Goal: Find specific page/section: Find specific page/section

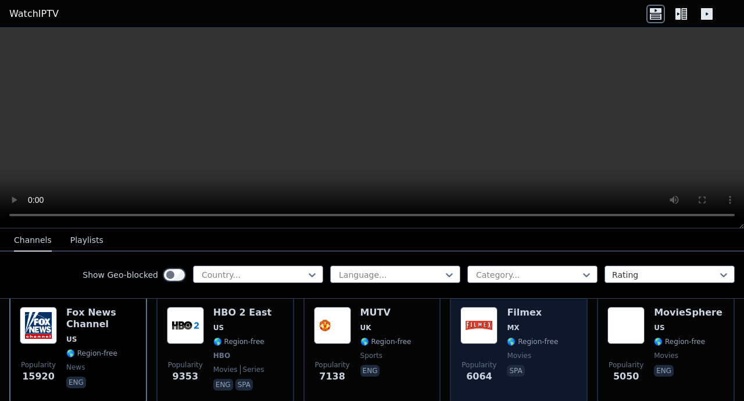
scroll to position [140, 0]
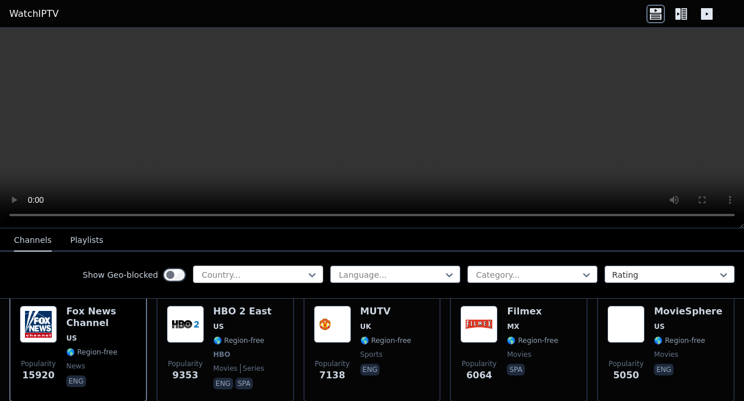
click at [300, 275] on div at bounding box center [254, 275] width 106 height 12
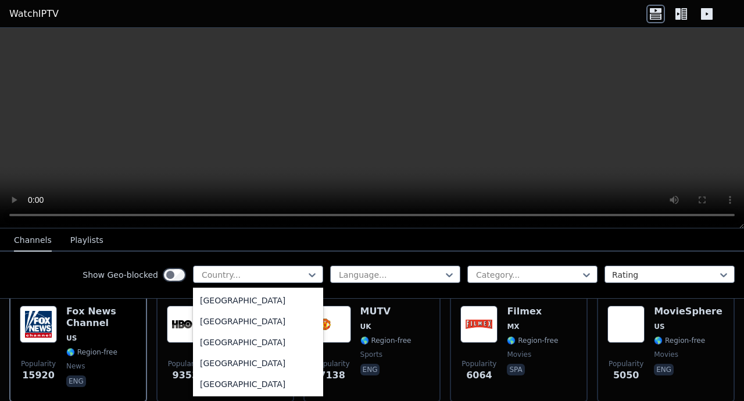
scroll to position [276, 0]
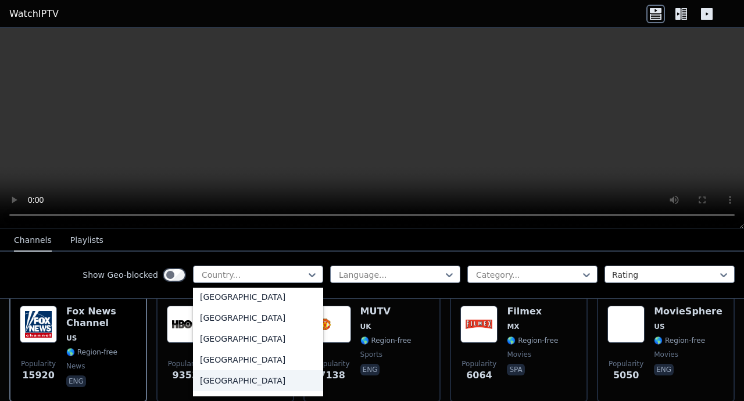
click at [241, 380] on div "[GEOGRAPHIC_DATA]" at bounding box center [258, 380] width 130 height 21
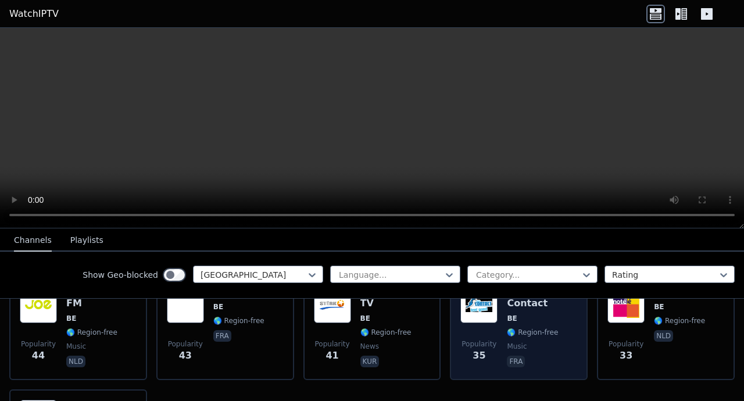
scroll to position [445, 0]
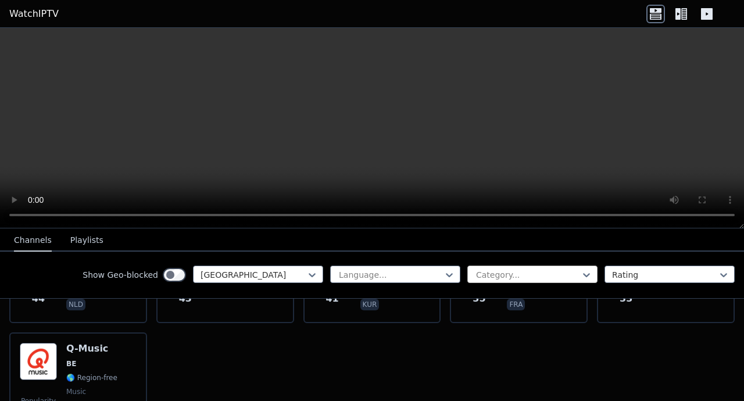
click at [538, 276] on div at bounding box center [528, 275] width 106 height 12
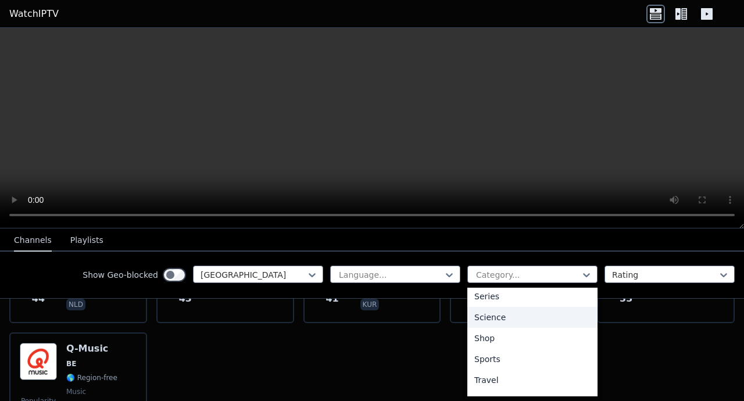
scroll to position [459, 0]
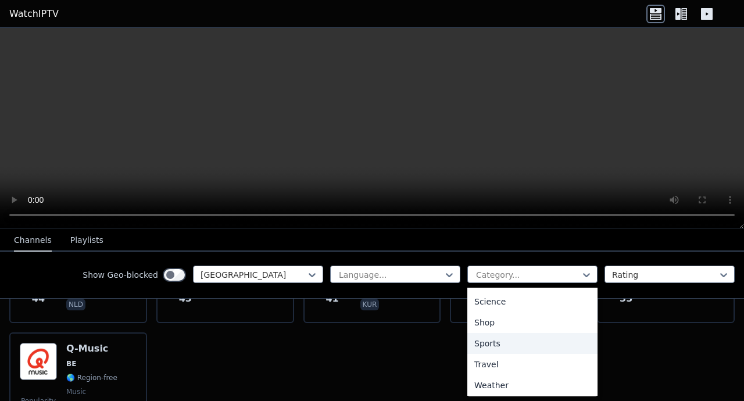
click at [503, 349] on div "Sports" at bounding box center [533, 343] width 130 height 21
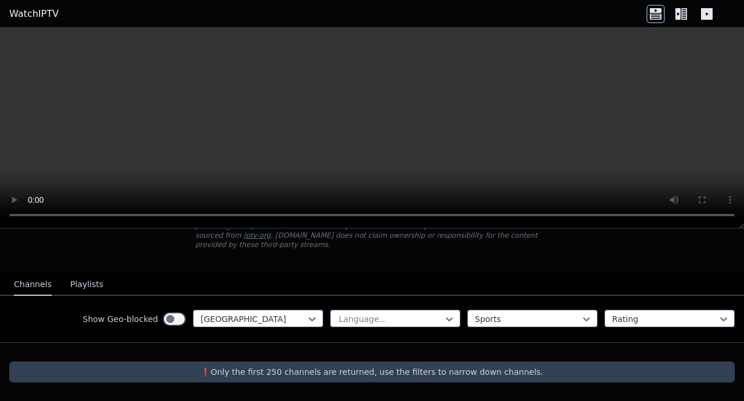
scroll to position [83, 0]
click at [290, 317] on div at bounding box center [254, 319] width 106 height 12
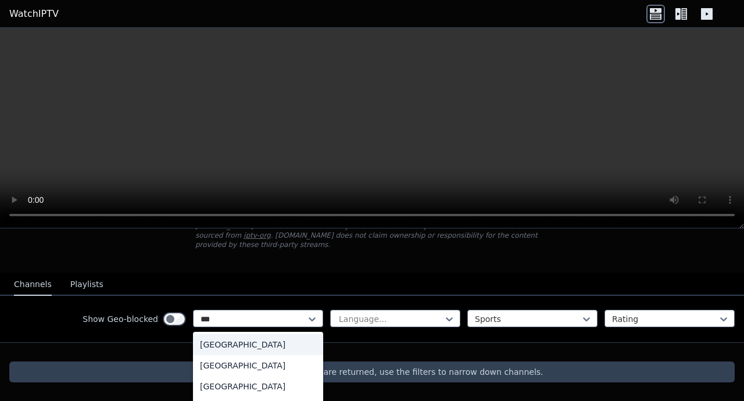
scroll to position [0, 0]
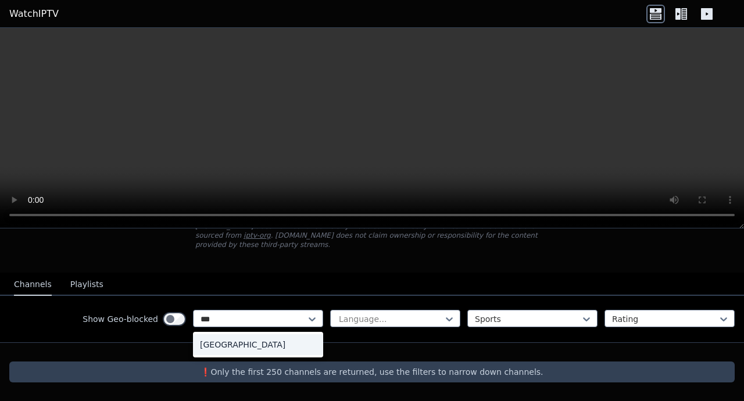
type input "***"
click at [251, 330] on div "Show Geo-blocked [GEOGRAPHIC_DATA], 1 of 1. 1 result available for search term …" at bounding box center [372, 319] width 744 height 47
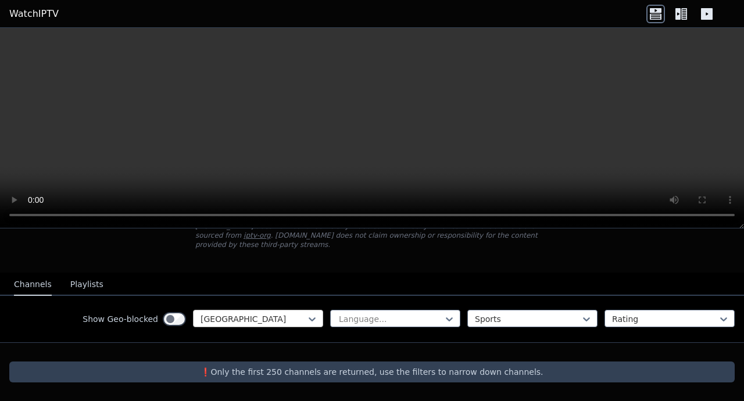
click at [253, 322] on div at bounding box center [254, 319] width 106 height 12
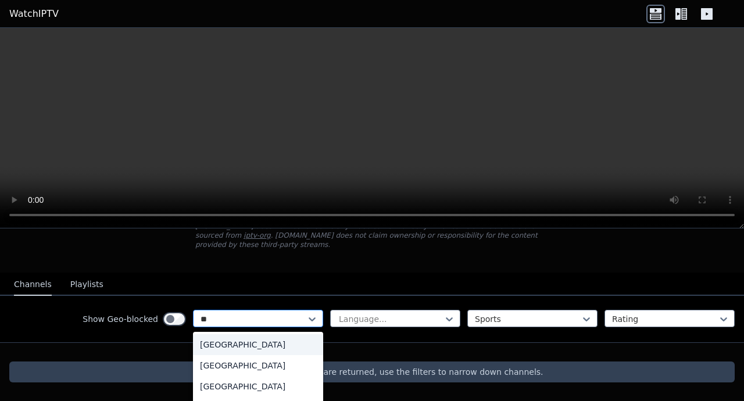
type input "***"
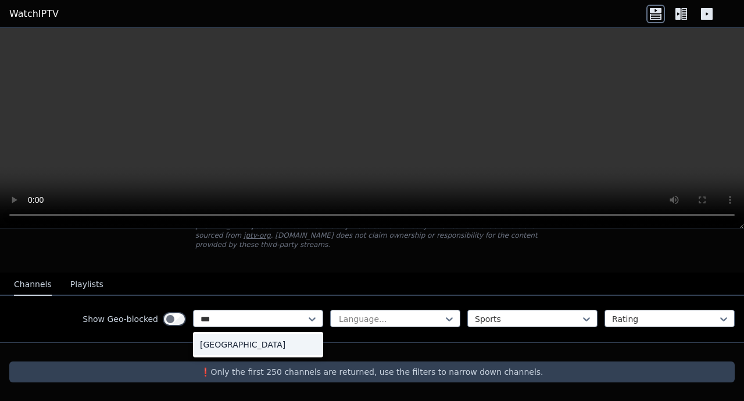
click at [223, 343] on div "[GEOGRAPHIC_DATA]" at bounding box center [258, 344] width 130 height 21
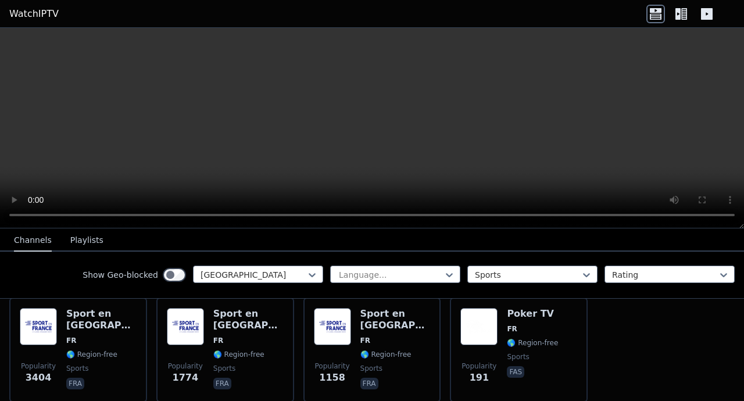
scroll to position [134, 0]
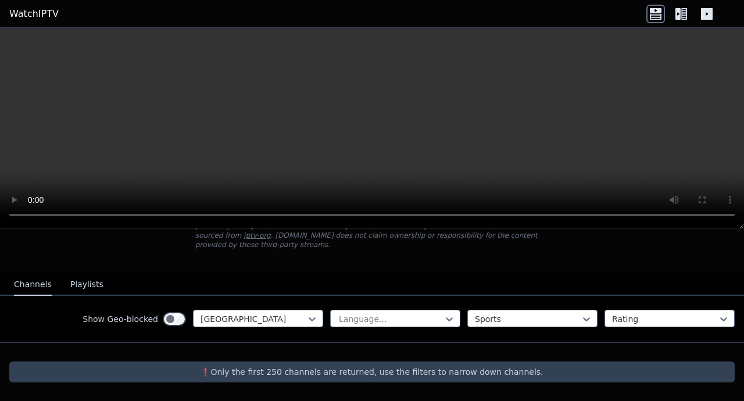
scroll to position [83, 0]
